Goal: Task Accomplishment & Management: Manage account settings

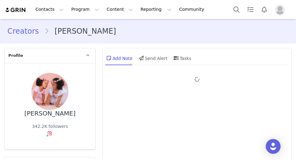
type input "+234 ([GEOGRAPHIC_DATA])"
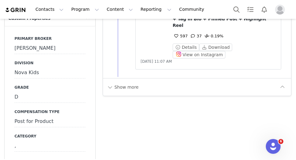
scroll to position [642, 0]
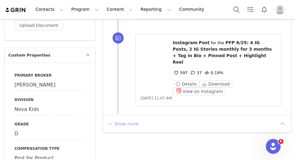
drag, startPoint x: 128, startPoint y: 93, endPoint x: 131, endPoint y: 85, distance: 7.8
click at [128, 115] on div "Show more" at bounding box center [197, 124] width 188 height 18
click at [131, 119] on button "Show more" at bounding box center [123, 124] width 32 height 10
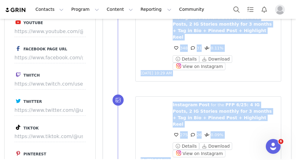
scroll to position [1418, 0]
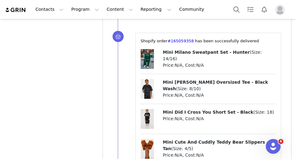
scroll to position [2341, 0]
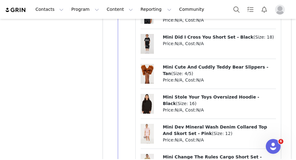
copy p "Mini Booked And Busy Plaid Blazer And Skirt Set - Black/combo ( Size: 8 )"
click at [239, 9] on button "Search" at bounding box center [237, 9] width 14 height 14
